Goal: Task Accomplishment & Management: Use online tool/utility

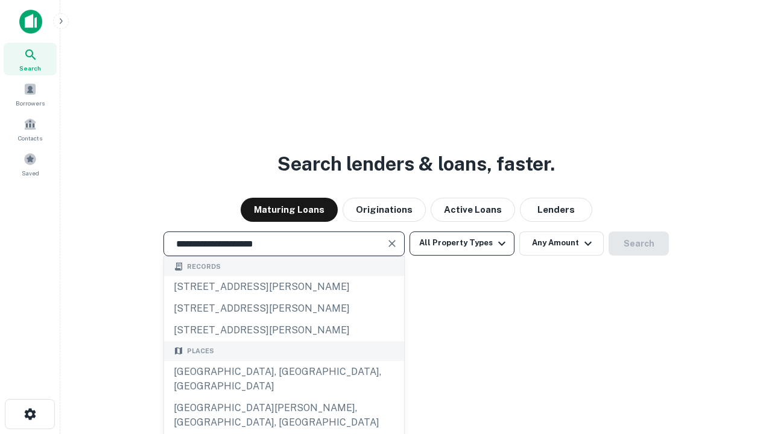
click at [284, 398] on div "[GEOGRAPHIC_DATA], [GEOGRAPHIC_DATA], [GEOGRAPHIC_DATA]" at bounding box center [284, 379] width 240 height 36
click at [462, 243] on button "All Property Types" at bounding box center [462, 244] width 105 height 24
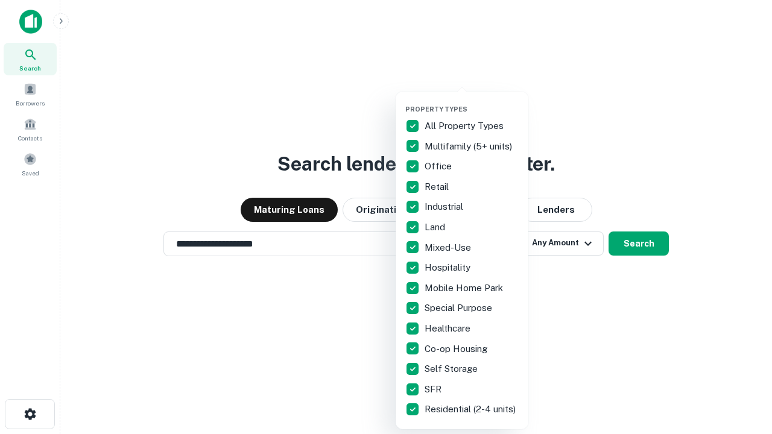
type input "**********"
click at [472, 101] on button "button" at bounding box center [471, 101] width 133 height 1
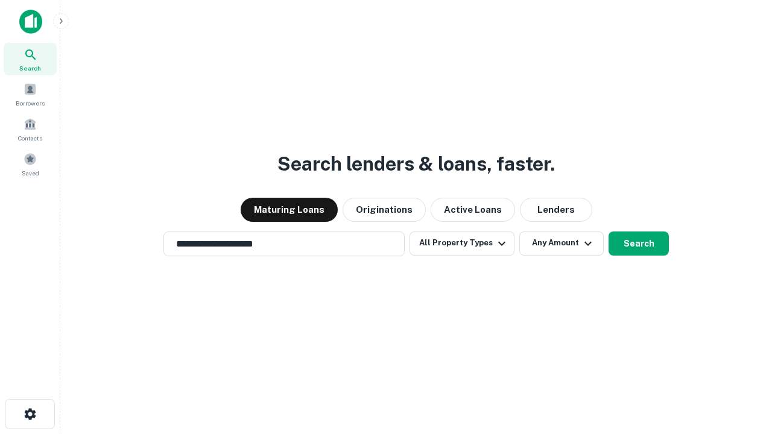
scroll to position [7, 145]
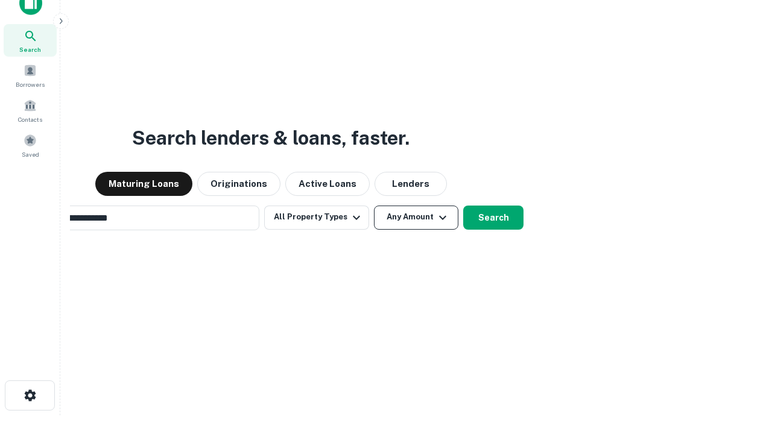
click at [374, 206] on button "Any Amount" at bounding box center [416, 218] width 84 height 24
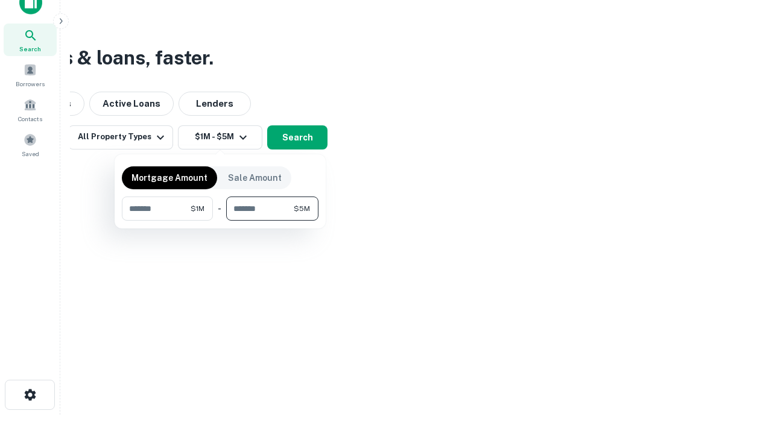
type input "*******"
click at [220, 221] on button "button" at bounding box center [220, 221] width 197 height 1
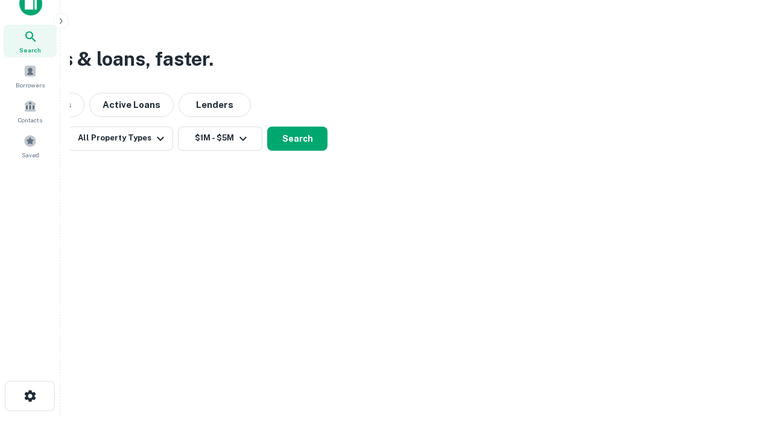
scroll to position [7, 223]
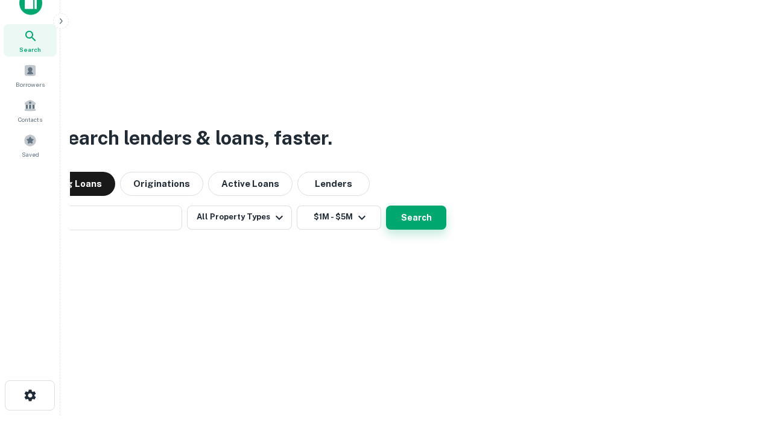
click at [386, 206] on button "Search" at bounding box center [416, 218] width 60 height 24
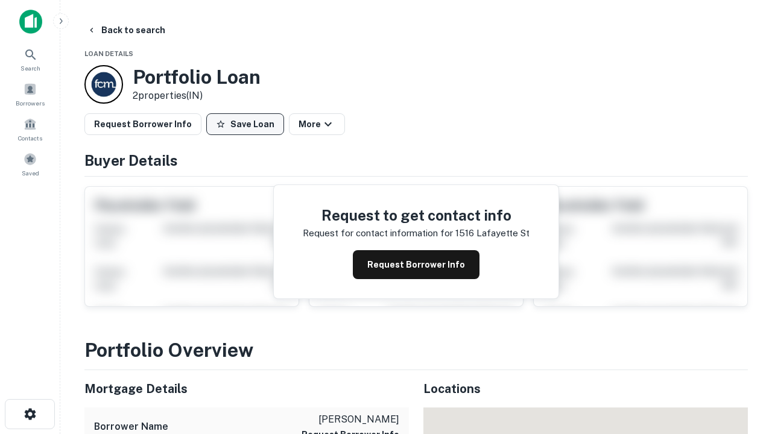
click at [245, 124] on button "Save Loan" at bounding box center [245, 124] width 78 height 22
